Goal: Transaction & Acquisition: Purchase product/service

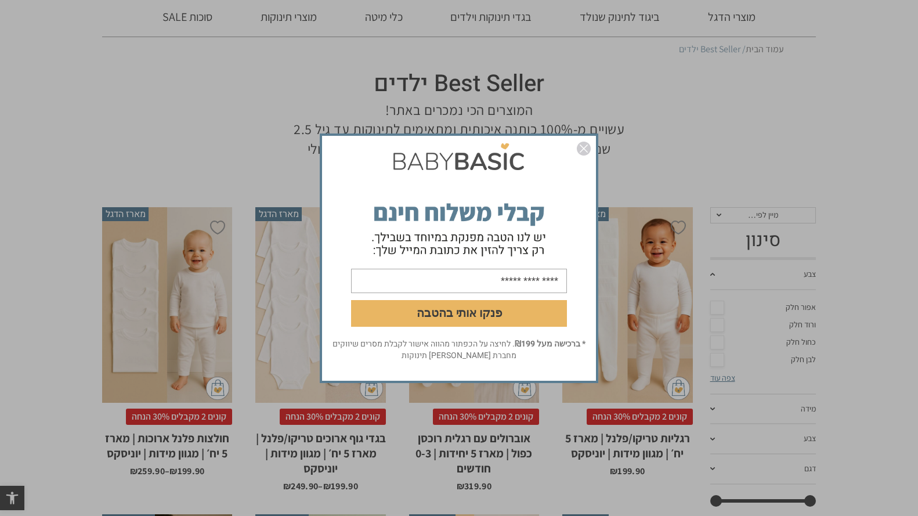
scroll to position [66, 0]
click at [582, 147] on img "סגור" at bounding box center [584, 149] width 14 height 14
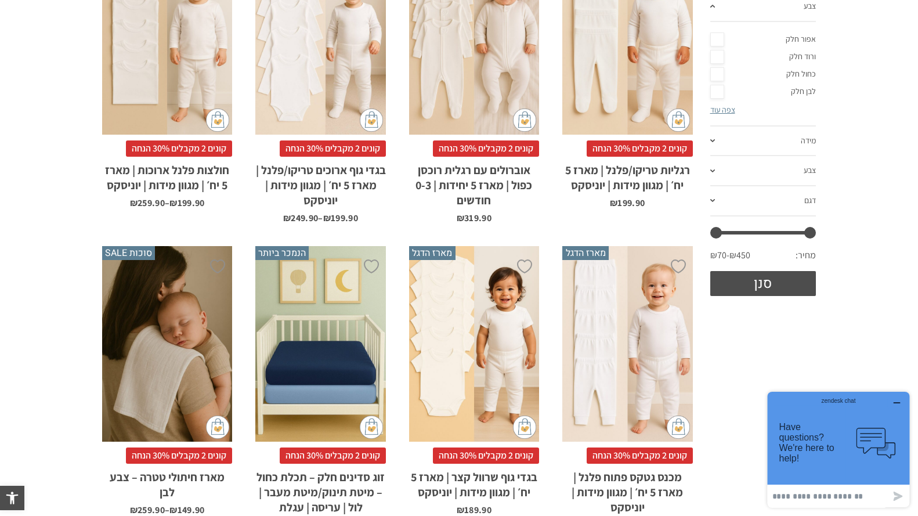
scroll to position [333, 0]
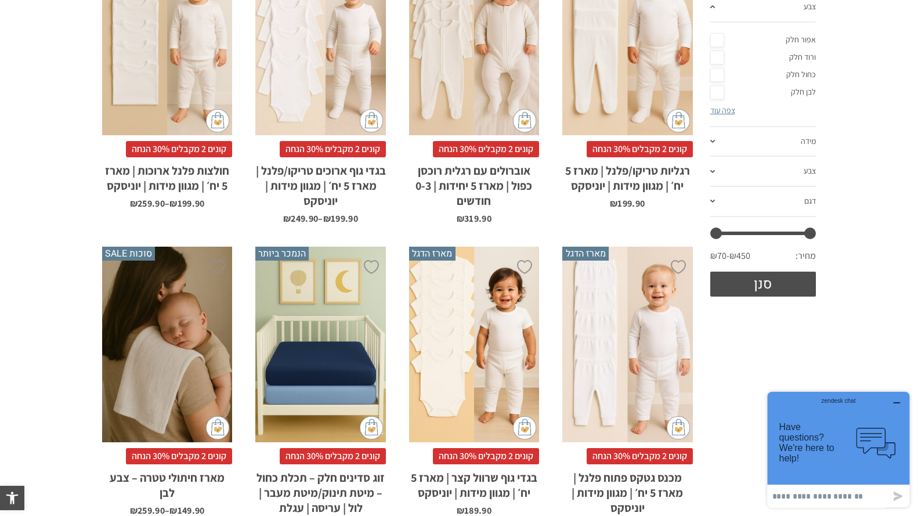
click at [712, 140] on span at bounding box center [713, 141] width 5 height 3
click at [770, 120] on link "12-18 חודשים" at bounding box center [764, 121] width 106 height 17
click at [711, 167] on link "צבע" at bounding box center [764, 172] width 106 height 30
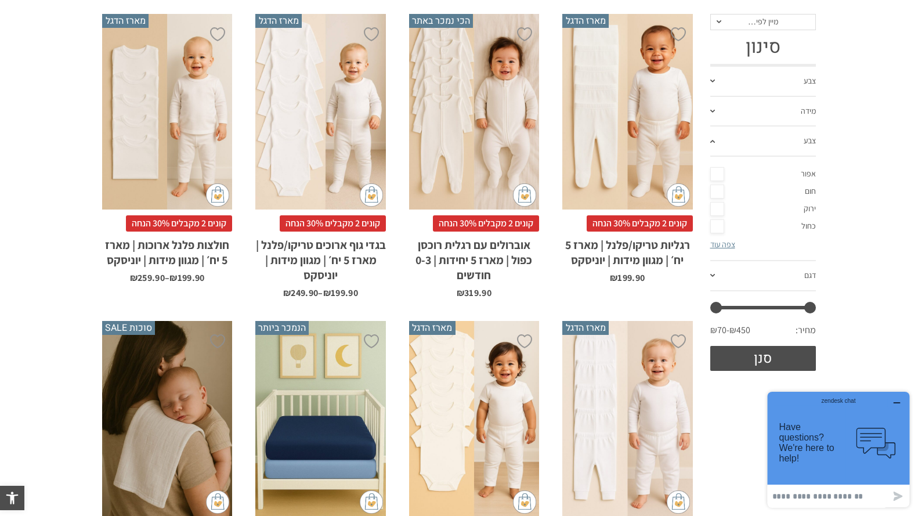
scroll to position [257, 0]
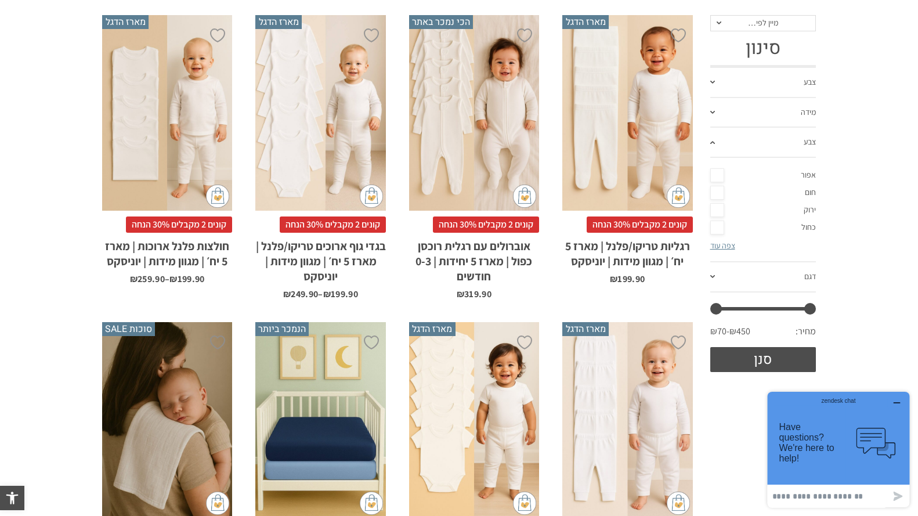
click at [345, 98] on div "x בחירת מידה 0-3m 3-6m 6-12m 12-18m 18-24m 24-30m בחירת סוג בד טריקו (עונת מעבר…" at bounding box center [320, 113] width 130 height 196
click at [343, 116] on div "x בחירת מידה 0-3m 3-6m 6-12m 12-18m 18-24m 24-30m בחירת סוג בד טריקו (עונת מעבר…" at bounding box center [320, 113] width 130 height 196
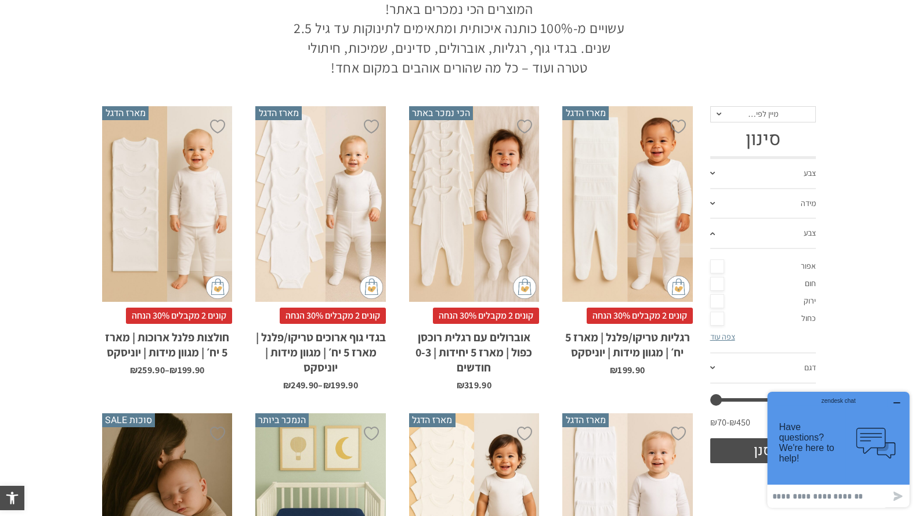
scroll to position [165, 0]
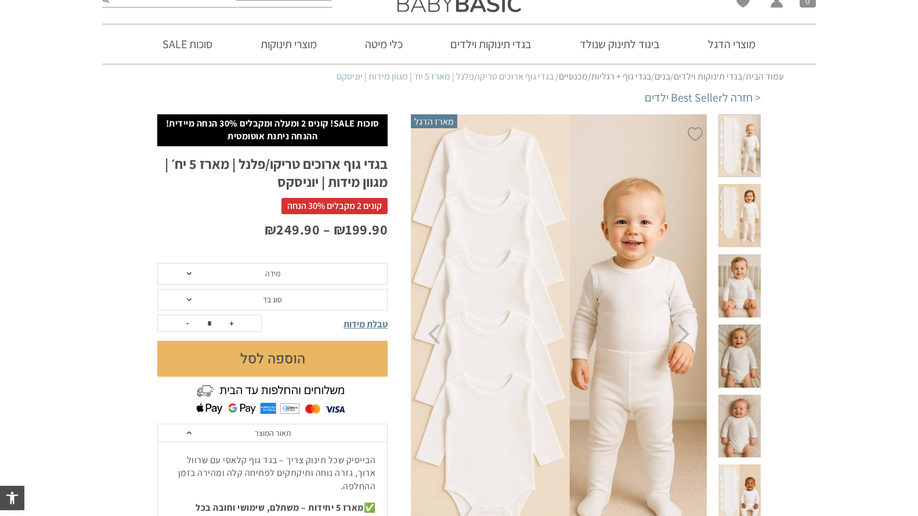
scroll to position [55, 0]
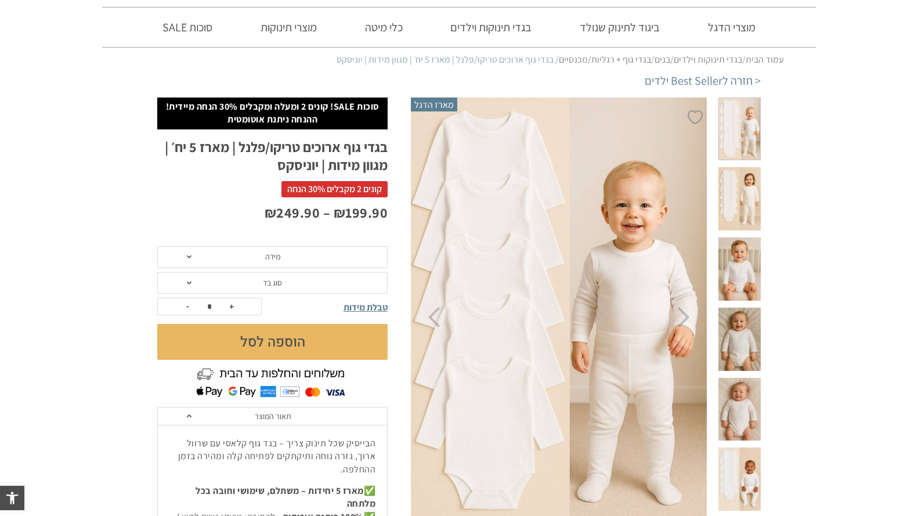
click at [740, 344] on span at bounding box center [740, 339] width 42 height 63
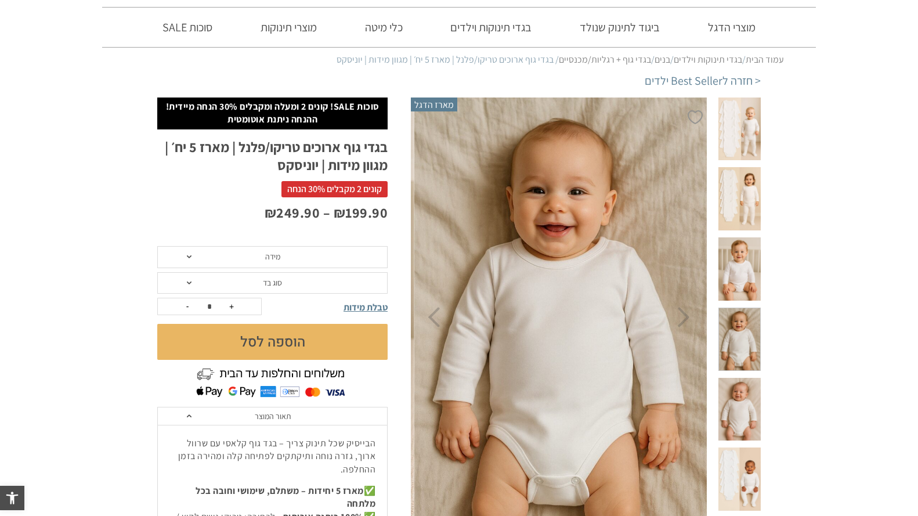
scroll to position [0, 0]
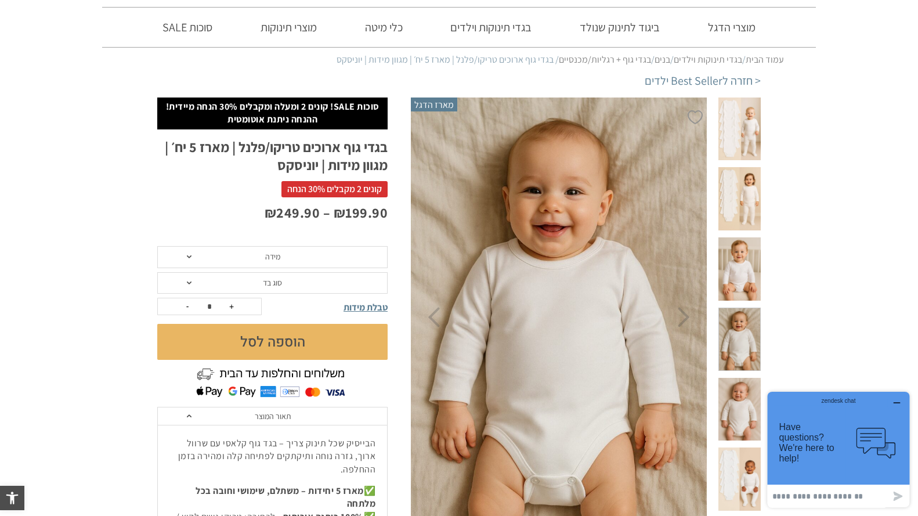
click at [189, 257] on span at bounding box center [189, 256] width 5 height 3
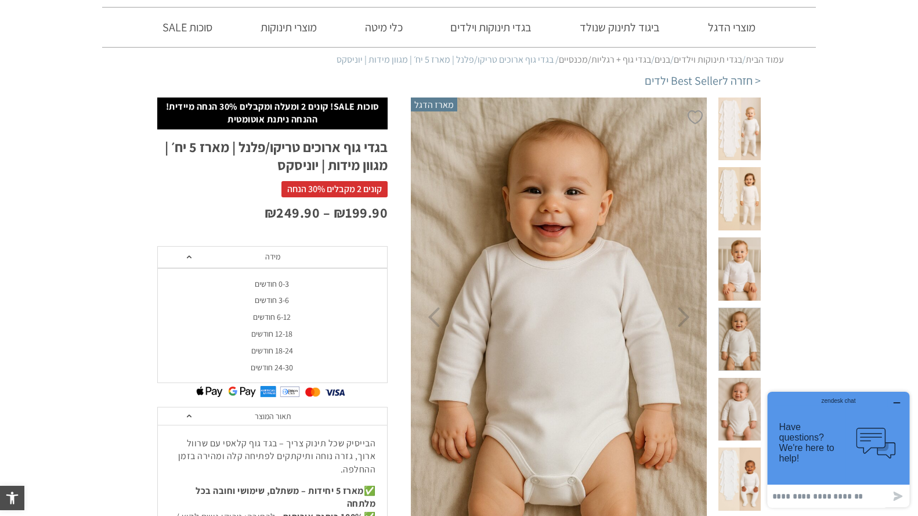
click at [260, 331] on div "12-18 חודשים" at bounding box center [272, 334] width 230 height 10
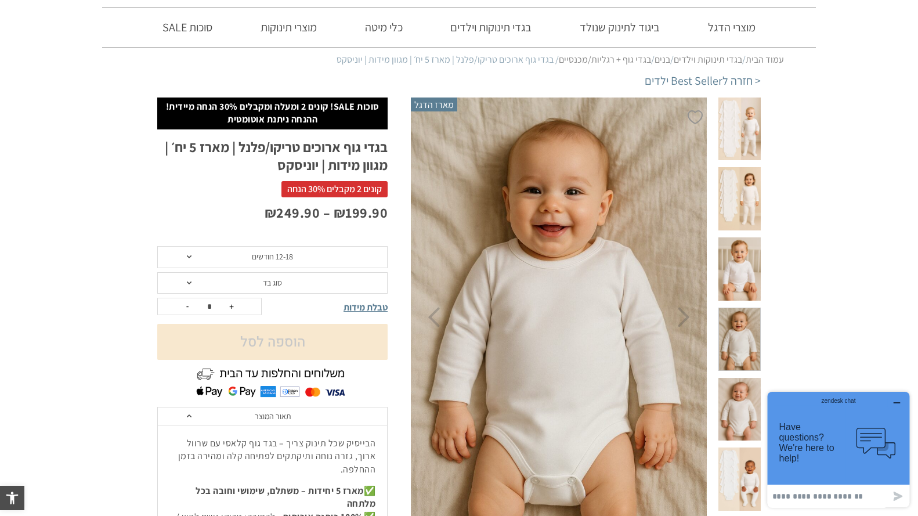
click at [186, 284] on span "סוג בד" at bounding box center [272, 283] width 230 height 22
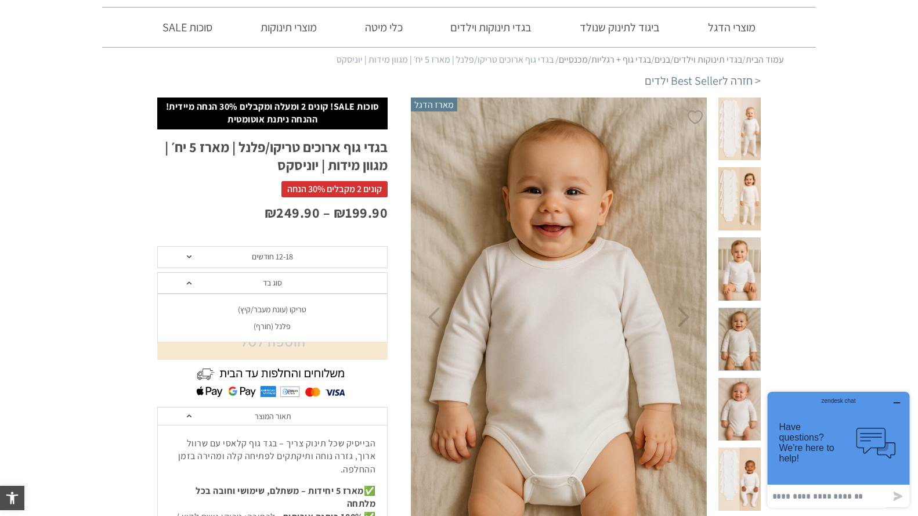
click at [258, 308] on div "טריקו (עונת מעבר/קיץ)" at bounding box center [272, 310] width 230 height 10
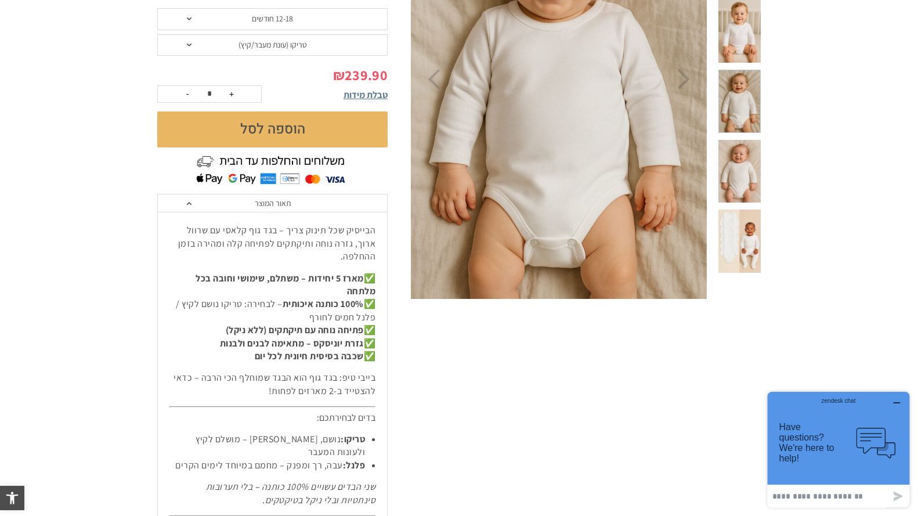
scroll to position [289, 0]
